Goal: Information Seeking & Learning: Understand process/instructions

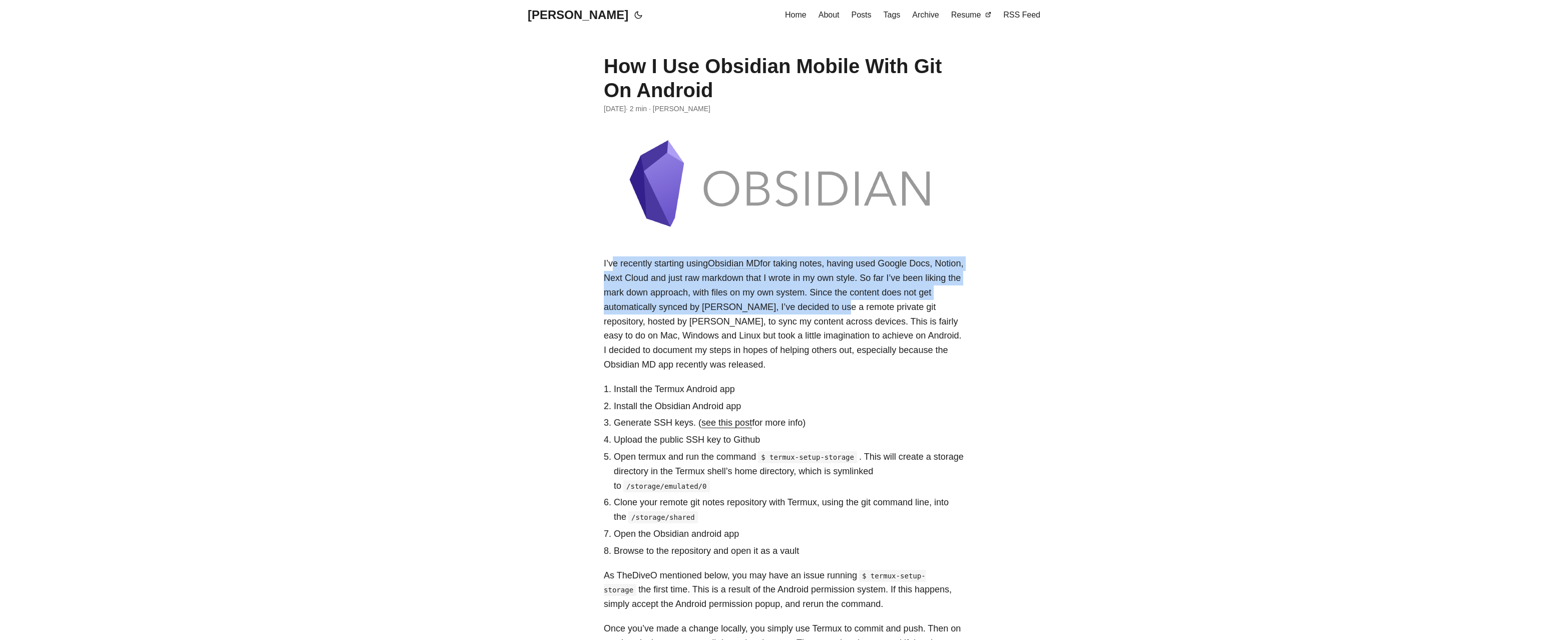
drag, startPoint x: 611, startPoint y: 270, endPoint x: 842, endPoint y: 301, distance: 233.1
click at [842, 301] on p "I’ve recently starting using Obsidian MD for taking notes, having used Google D…" at bounding box center [784, 314] width 361 height 115
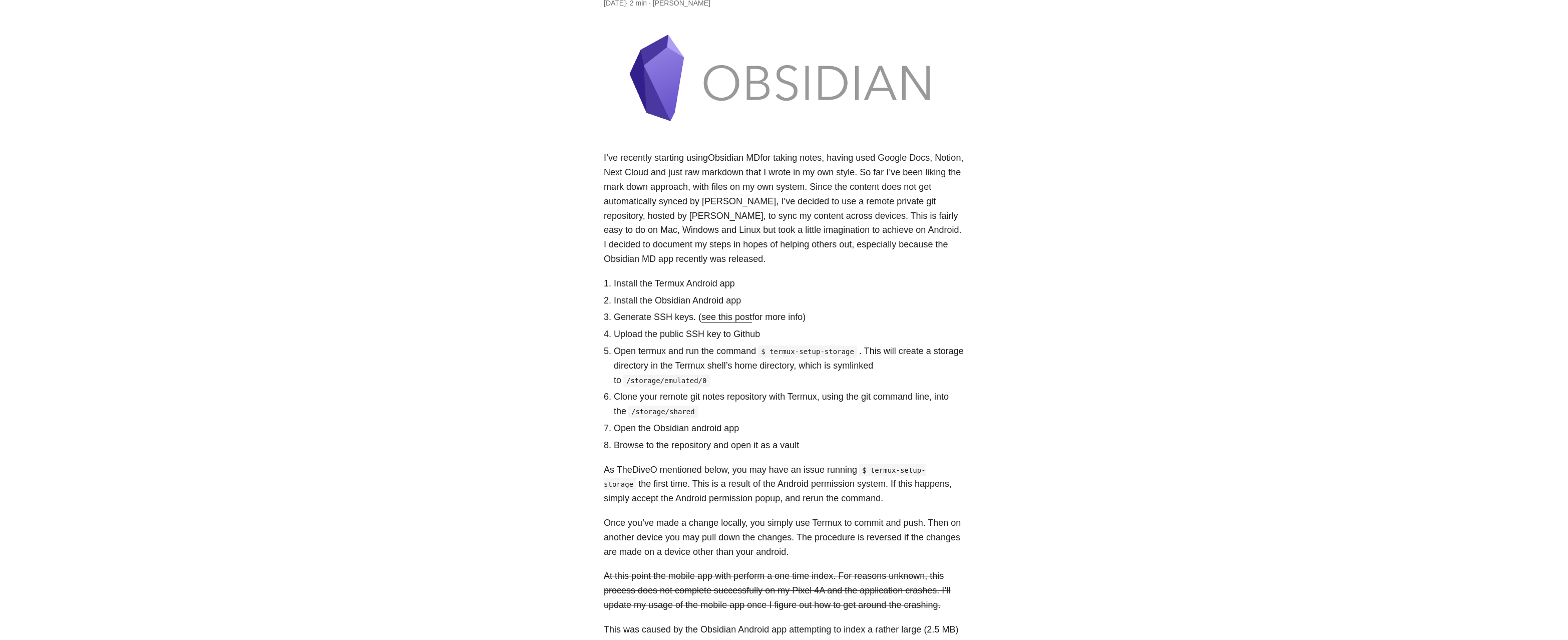
scroll to position [152, 0]
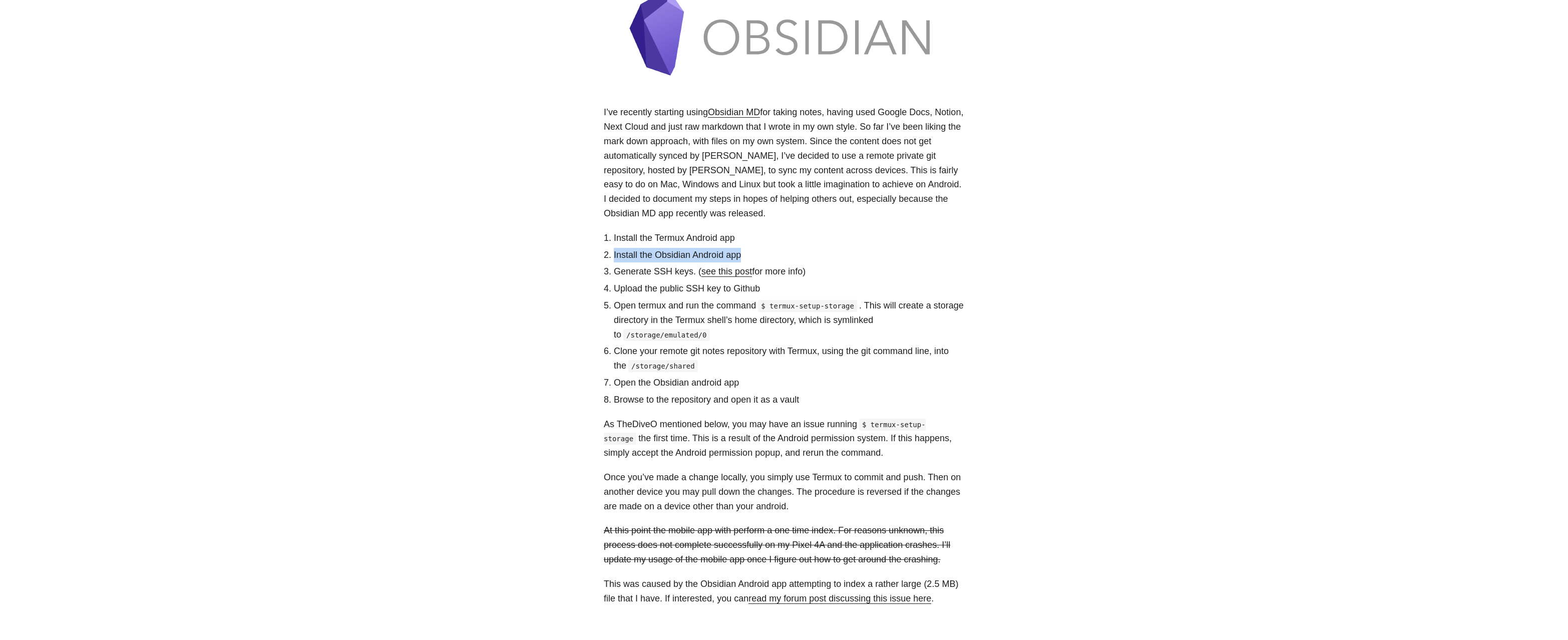
drag, startPoint x: 621, startPoint y: 255, endPoint x: 760, endPoint y: 257, distance: 139.0
click at [760, 257] on li "Install the Obsidian Android app" at bounding box center [789, 255] width 351 height 15
click at [760, 257] on li "Install the Obsidian Android app" at bounding box center [789, 255] width 351 height 15
drag, startPoint x: 651, startPoint y: 287, endPoint x: 775, endPoint y: 288, distance: 124.0
click at [775, 288] on li "Upload the public SSH key to Github" at bounding box center [789, 289] width 351 height 15
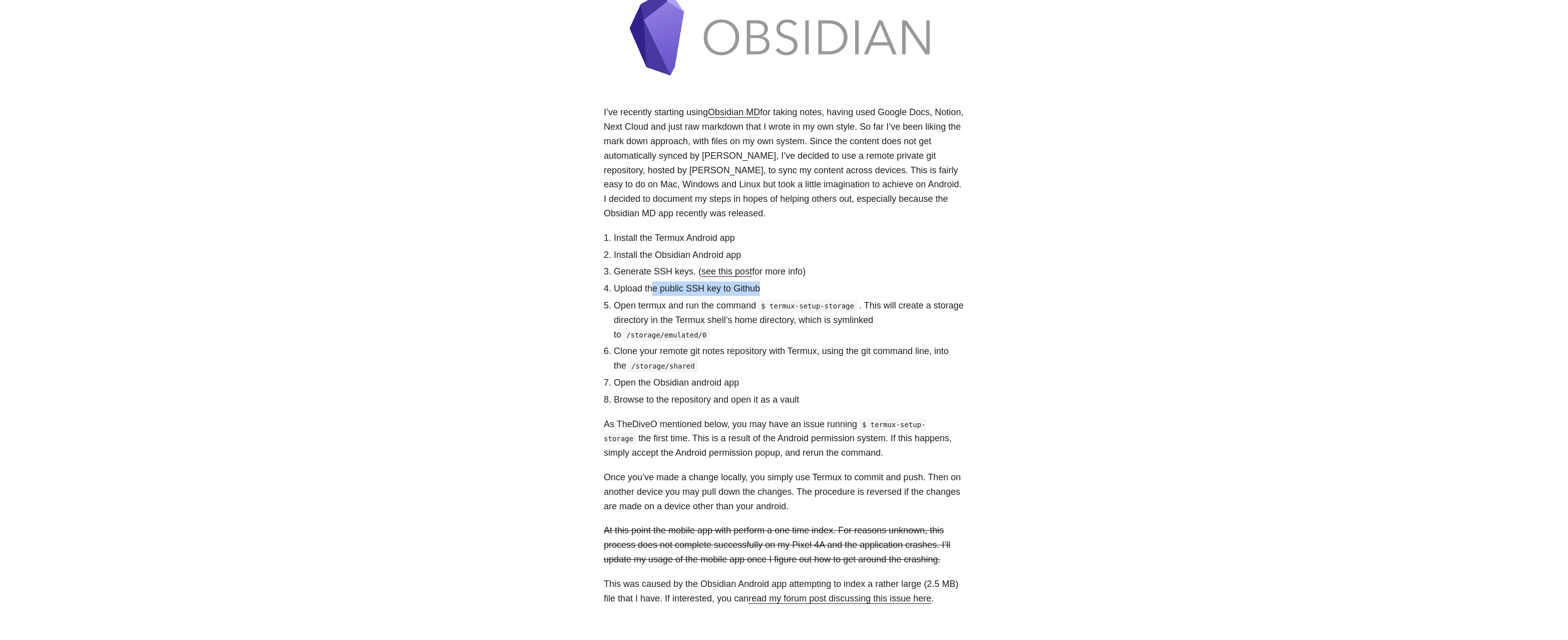
click at [775, 288] on li "Upload the public SSH key to Github" at bounding box center [789, 289] width 351 height 15
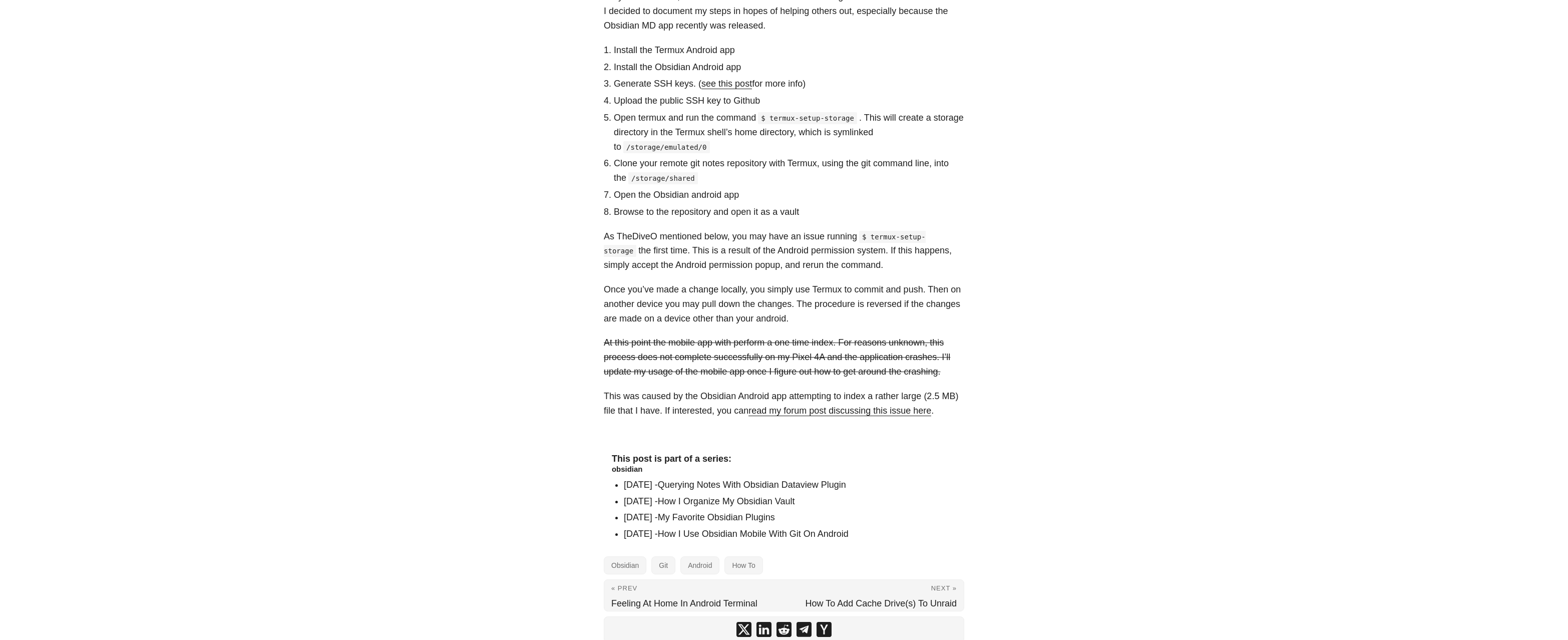
scroll to position [388, 0]
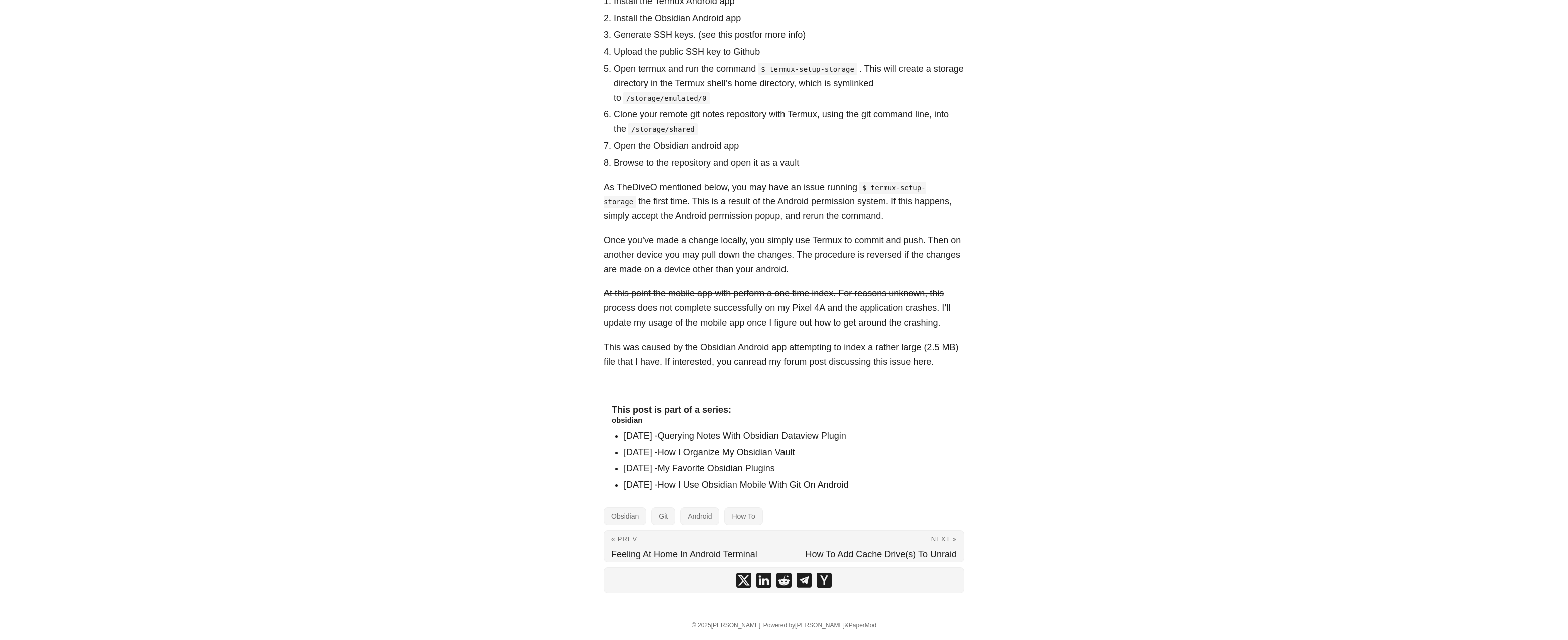
click at [716, 433] on link "Querying Notes With Obsidian Dataview Plugin" at bounding box center [751, 435] width 188 height 10
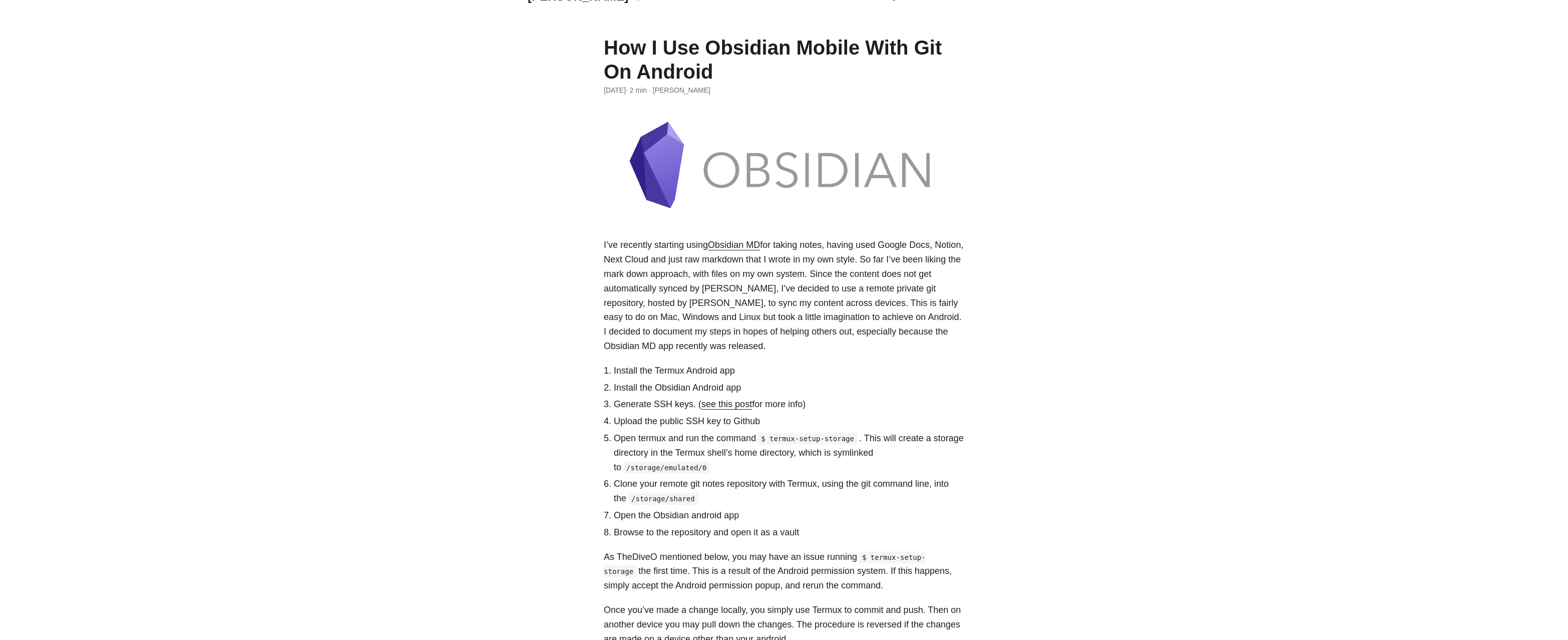
scroll to position [0, 0]
